Goal: Information Seeking & Learning: Learn about a topic

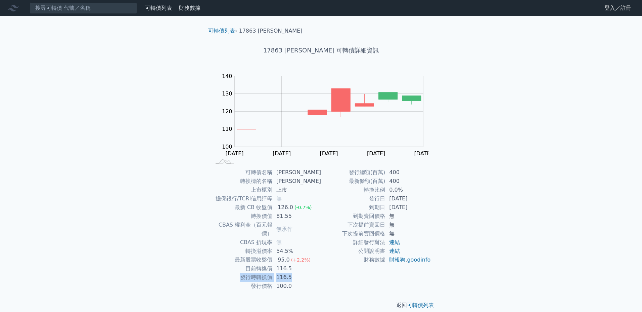
drag, startPoint x: 298, startPoint y: 267, endPoint x: 236, endPoint y: 268, distance: 61.8
click at [236, 273] on tr "發行時轉換價 116.5" at bounding box center [266, 277] width 110 height 9
drag, startPoint x: 236, startPoint y: 268, endPoint x: 297, endPoint y: 276, distance: 61.0
click at [297, 281] on tr "發行價格 100.0" at bounding box center [266, 285] width 110 height 9
drag, startPoint x: 297, startPoint y: 276, endPoint x: 230, endPoint y: 250, distance: 71.9
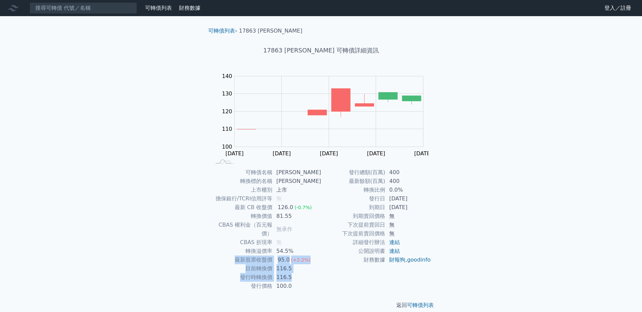
click at [230, 250] on tbody "可轉債名稱 科妍三 轉換標的名稱 科妍 上市櫃別 上市 擔保銀行/TCRI信用評等 無 最新 CB 收盤價 126.0 (-0.7%) 轉換價值 81.55 …" at bounding box center [266, 229] width 110 height 122
drag, startPoint x: 302, startPoint y: 51, endPoint x: 318, endPoint y: 52, distance: 16.8
click at [318, 52] on h1 "17863 [PERSON_NAME] 可轉債詳細資訊" at bounding box center [321, 50] width 236 height 9
copy h1 "[PERSON_NAME]"
